Goal: Find contact information: Find contact information

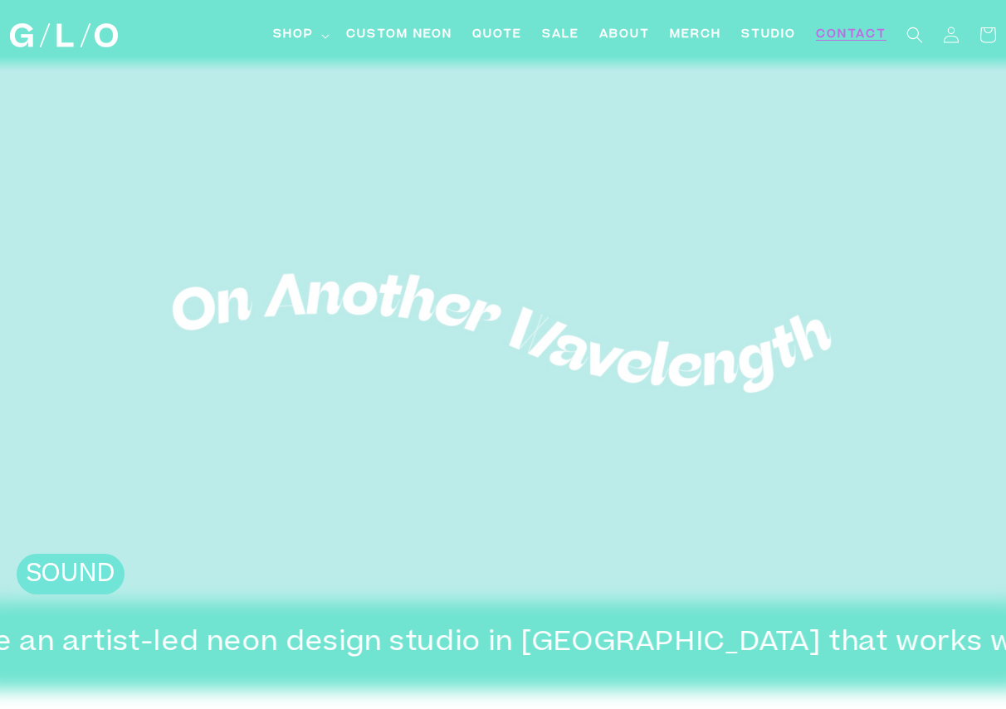
click at [846, 36] on span "Contact" at bounding box center [851, 35] width 71 height 17
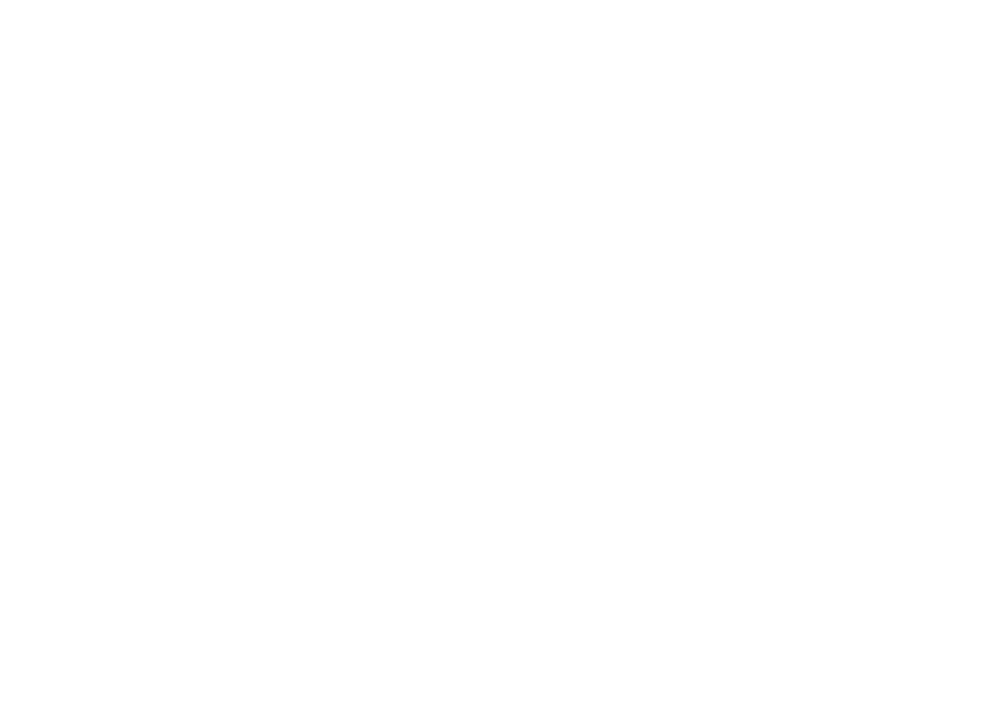
click at [866, 40] on html "Skip to content Shop Shop LED Neon Glass Neon Mini LEDs Events Light Bar System" at bounding box center [503, 354] width 1006 height 709
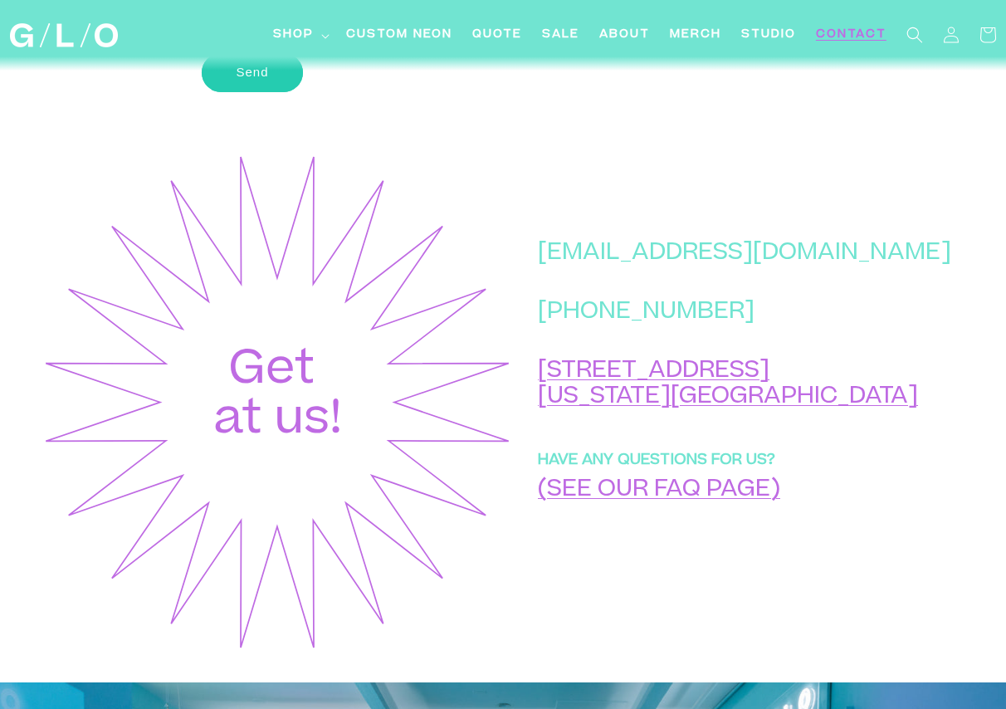
drag, startPoint x: 919, startPoint y: 273, endPoint x: 597, endPoint y: 269, distance: 322.0
click at [597, 269] on div "hello@glo-studio.com +1 (917) 397-2271 45 Market St New York, NY 10002 HAVE ANY…" at bounding box center [738, 402] width 451 height 500
click at [646, 267] on p "[EMAIL_ADDRESS][DOMAIN_NAME]" at bounding box center [744, 254] width 413 height 26
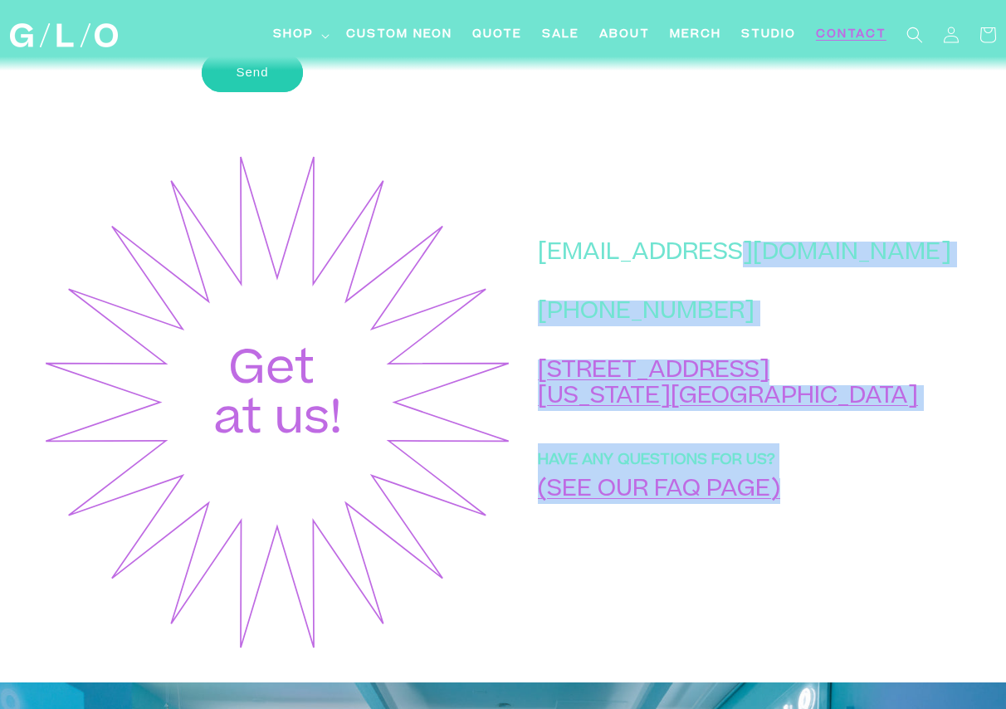
drag, startPoint x: 602, startPoint y: 272, endPoint x: 786, endPoint y: 272, distance: 183.4
click at [787, 272] on div "hello@glo-studio.com +1 (917) 397-2271 45 Market St New York, NY 10002 HAVE ANY…" at bounding box center [738, 402] width 451 height 500
click at [786, 267] on p "[EMAIL_ADDRESS][DOMAIN_NAME]" at bounding box center [744, 254] width 413 height 26
drag, startPoint x: 884, startPoint y: 275, endPoint x: 788, endPoint y: 262, distance: 96.2
click at [788, 262] on div "hello@glo-studio.com +1 (917) 397-2271 45 Market St New York, NY 10002 HAVE ANY…" at bounding box center [738, 402] width 451 height 500
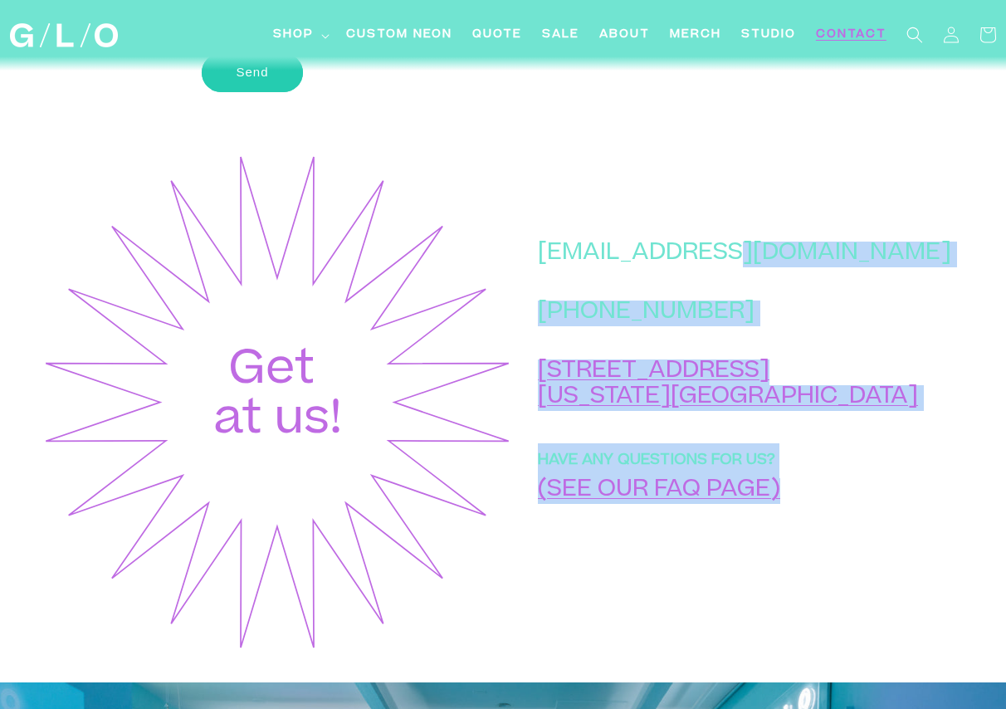
click at [788, 262] on p "[EMAIL_ADDRESS][DOMAIN_NAME]" at bounding box center [744, 254] width 413 height 26
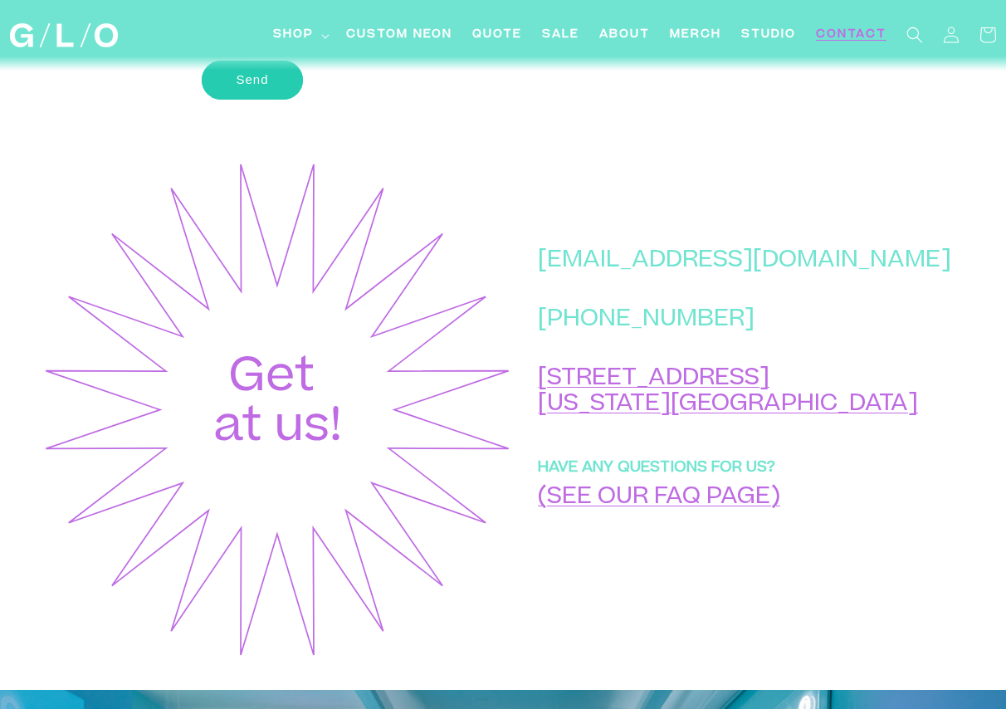
scroll to position [610, 0]
click at [431, 35] on span "Custom Neon" at bounding box center [399, 35] width 106 height 17
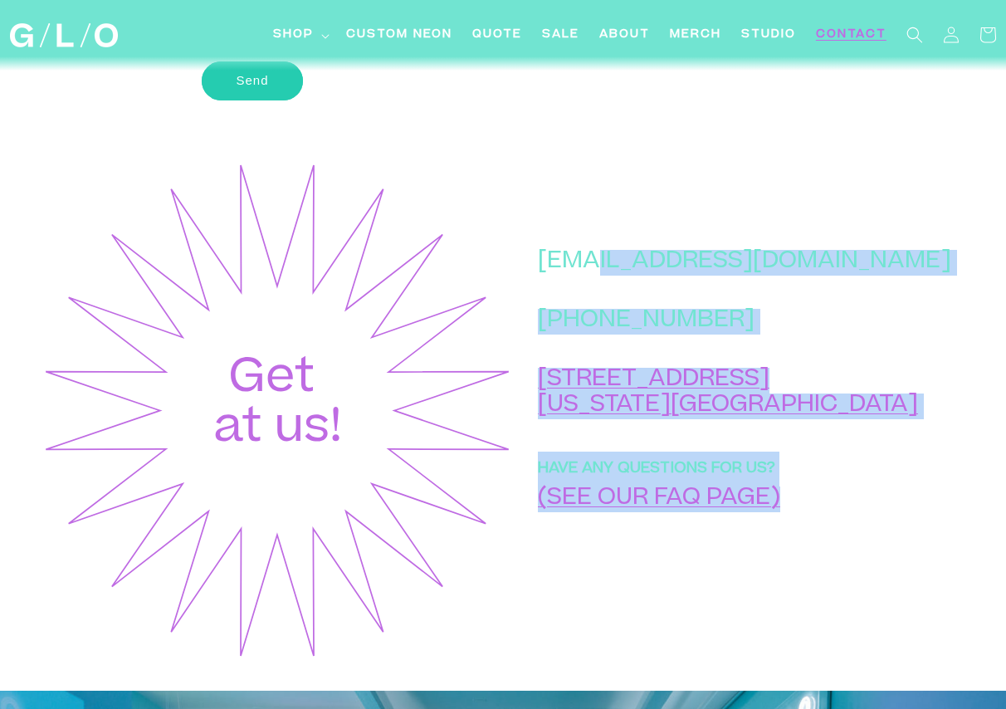
drag, startPoint x: 877, startPoint y: 280, endPoint x: 656, endPoint y: 272, distance: 221.7
click at [656, 272] on div "hello@glo-studio.com +1 (917) 397-2271 45 Market St New York, NY 10002 HAVE ANY…" at bounding box center [738, 410] width 451 height 500
click at [656, 272] on p "[EMAIL_ADDRESS][DOMAIN_NAME]" at bounding box center [744, 263] width 413 height 26
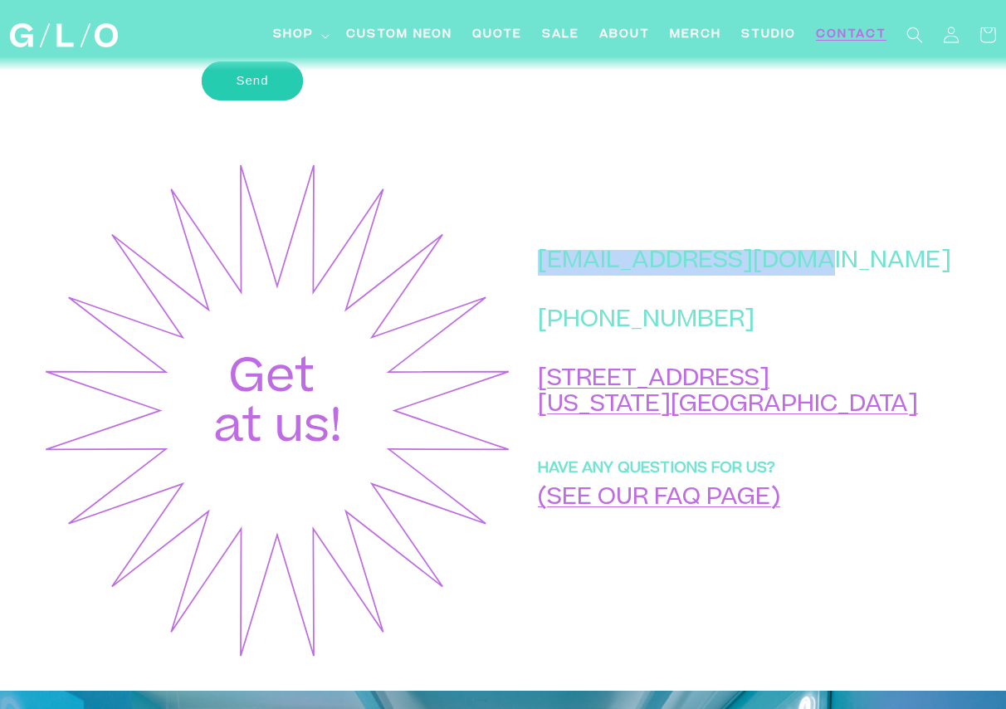
drag, startPoint x: 616, startPoint y: 272, endPoint x: 866, endPoint y: 265, distance: 249.9
click at [866, 265] on p "[EMAIL_ADDRESS][DOMAIN_NAME]" at bounding box center [744, 263] width 413 height 26
copy p "[EMAIL_ADDRESS][DOMAIN_NAME]"
